Goal: Find contact information: Find contact information

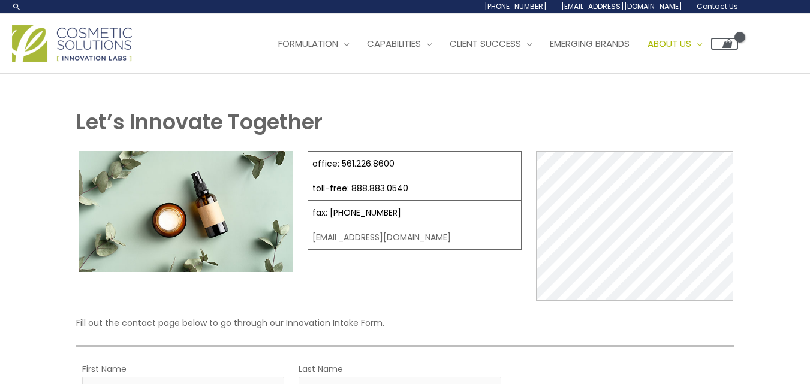
click at [0, 0] on link "[EMAIL_ADDRESS][DOMAIN_NAME]" at bounding box center [0, 0] width 0 height 0
click at [740, 65] on div "Main Menu Formulation Menu Toggle Research and Innovation Market Ready Formulas…" at bounding box center [405, 43] width 810 height 43
drag, startPoint x: 741, startPoint y: 155, endPoint x: 721, endPoint y: 149, distance: 21.2
click at [740, 65] on div "Main Menu Formulation Menu Toggle Research and Innovation Market Ready Formulas…" at bounding box center [405, 43] width 810 height 43
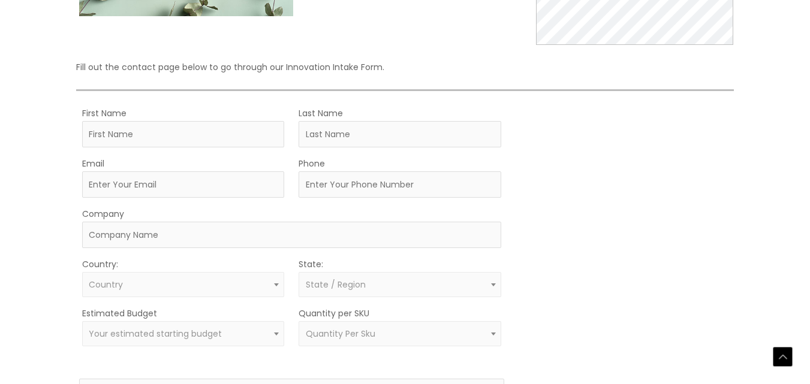
scroll to position [420, 0]
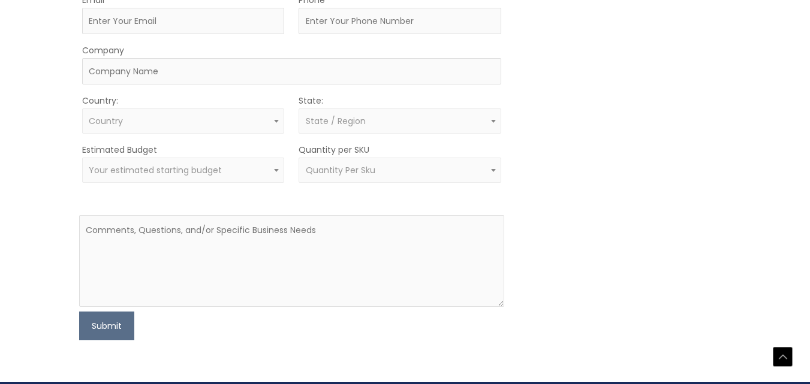
drag, startPoint x: 393, startPoint y: 173, endPoint x: 361, endPoint y: 173, distance: 31.8
drag, startPoint x: 430, startPoint y: 174, endPoint x: 311, endPoint y: 176, distance: 119.9
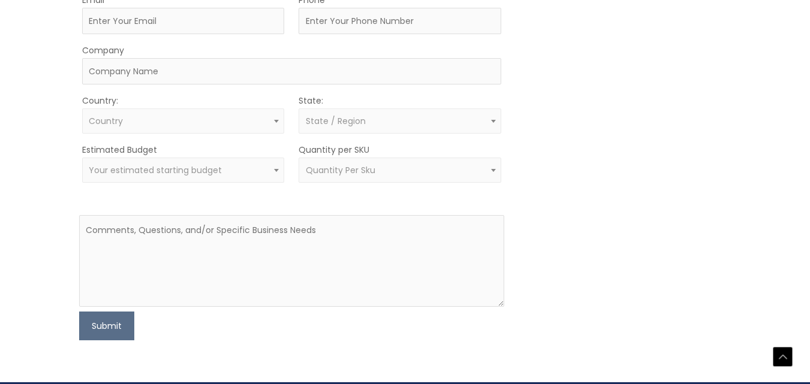
copy td "[EMAIL_ADDRESS][DOMAIN_NAME]"
